Goal: Task Accomplishment & Management: Complete application form

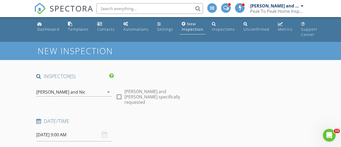
click at [189, 30] on div "New Inspection" at bounding box center [193, 26] width 22 height 10
click at [75, 136] on input "[DATE] 9:00 AM" at bounding box center [73, 134] width 75 height 13
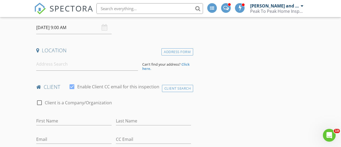
scroll to position [109, 0]
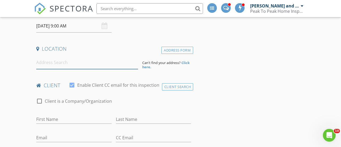
click at [46, 61] on input at bounding box center [87, 62] width 102 height 13
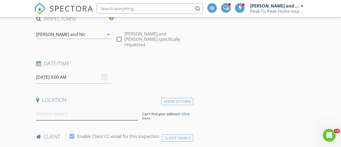
scroll to position [58, 0]
click at [81, 75] on input "[DATE] 9:00 AM" at bounding box center [73, 76] width 75 height 13
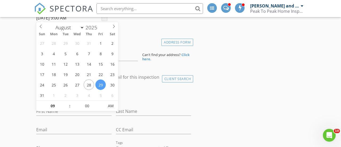
scroll to position [117, 0]
click at [113, 28] on icon at bounding box center [114, 26] width 4 height 4
select select "8"
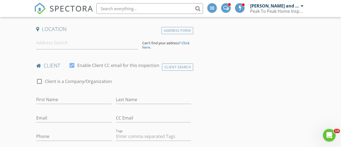
scroll to position [129, 0]
click at [44, 42] on input at bounding box center [87, 42] width 102 height 13
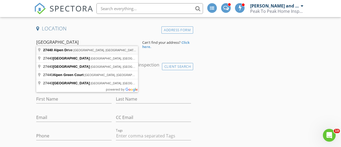
type input "27440 Alpen Drive, Lake Arrowhead, CA, USA"
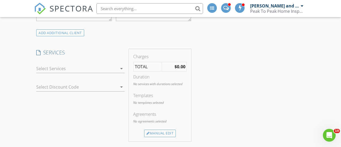
scroll to position [401, 0]
click at [123, 66] on icon "arrow_drop_down" at bounding box center [121, 69] width 6 height 6
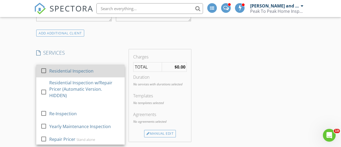
click at [45, 66] on div at bounding box center [43, 70] width 9 height 9
